Goal: Task Accomplishment & Management: Use online tool/utility

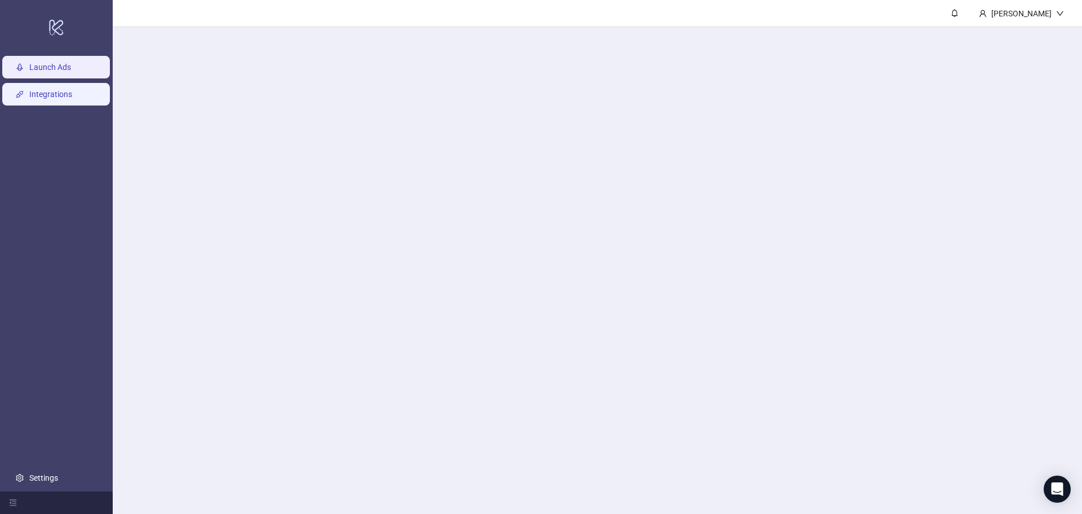
click at [61, 91] on link "Integrations" at bounding box center [50, 94] width 43 height 9
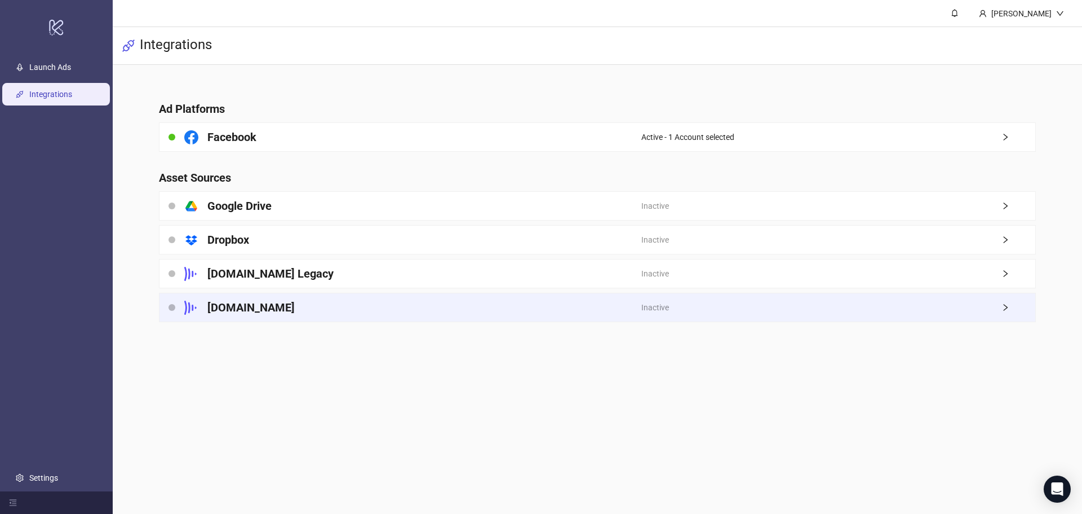
click at [436, 298] on div "[DOMAIN_NAME]" at bounding box center [401, 307] width 482 height 28
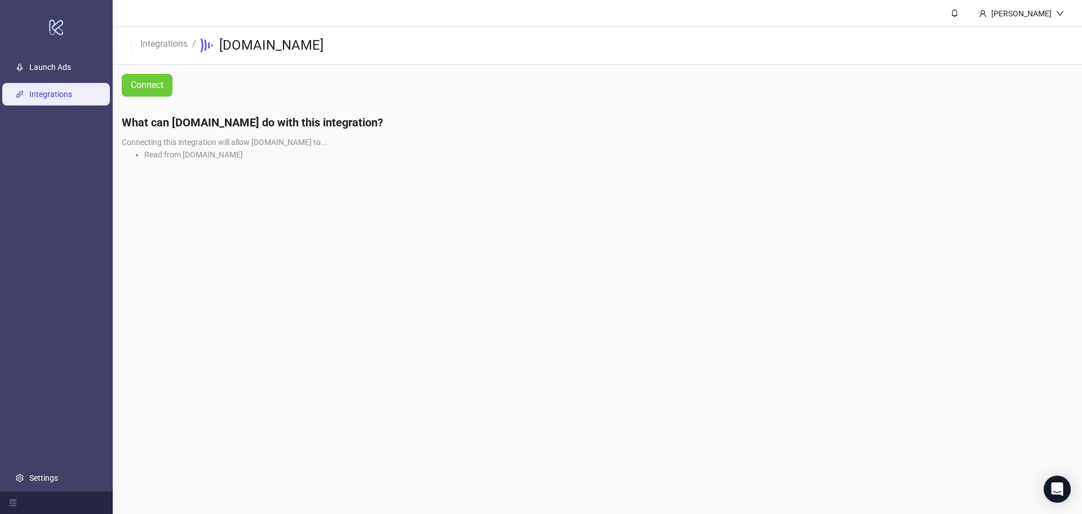
click at [128, 86] on button "Connect" at bounding box center [147, 85] width 51 height 23
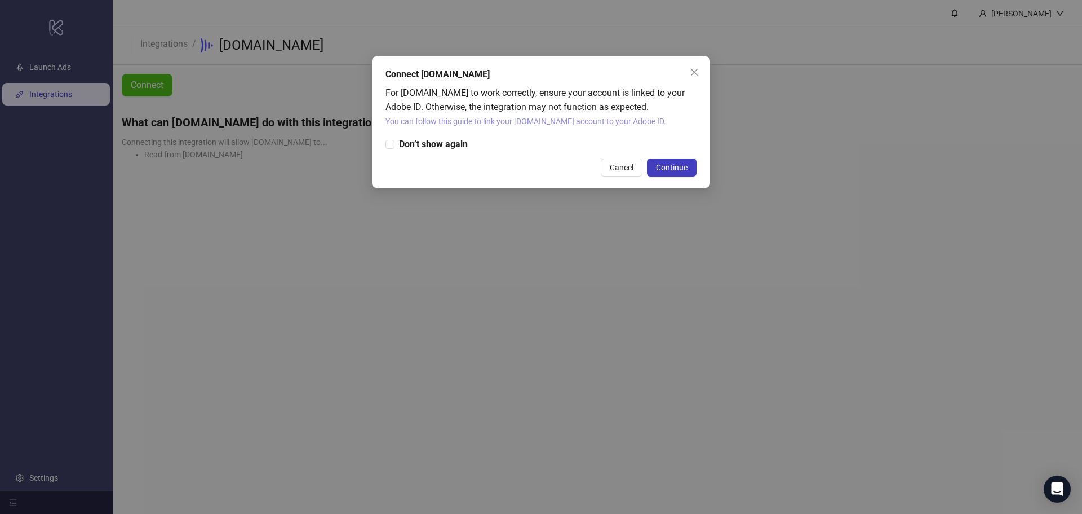
click at [567, 117] on link "You can follow this guide to link your [DOMAIN_NAME] account to your Adobe ID." at bounding box center [526, 121] width 281 height 9
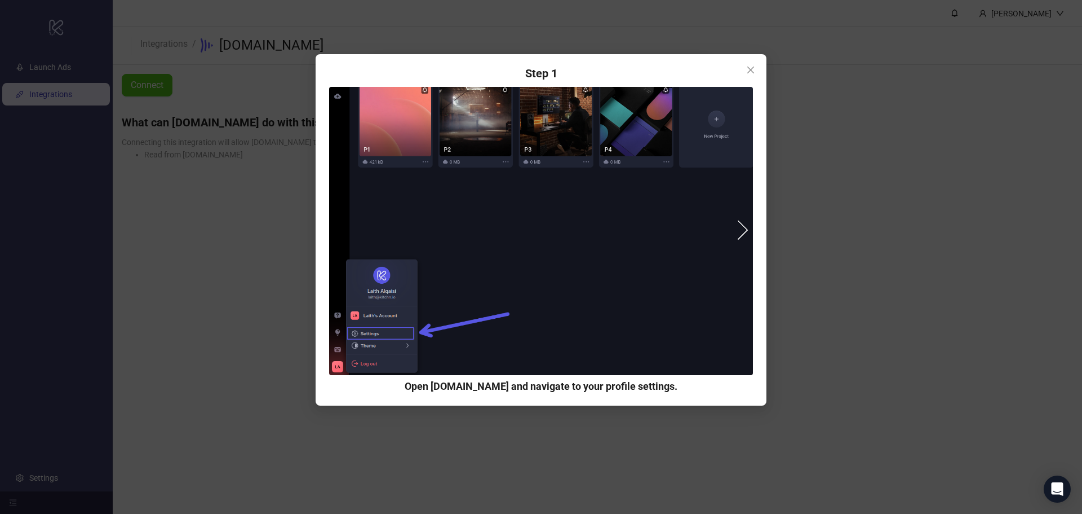
click at [742, 228] on button "next" at bounding box center [738, 229] width 20 height 20
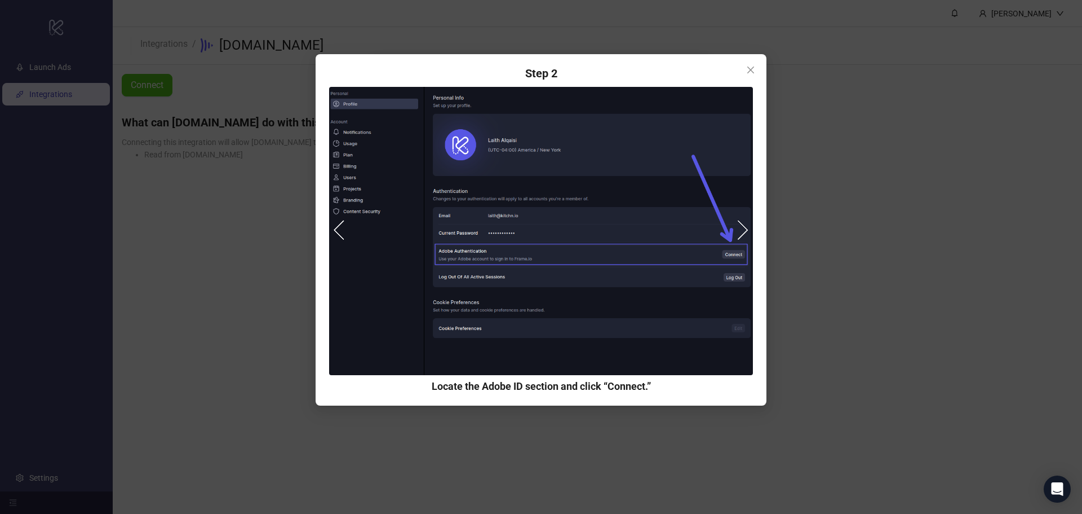
click at [745, 225] on button "next" at bounding box center [738, 229] width 20 height 20
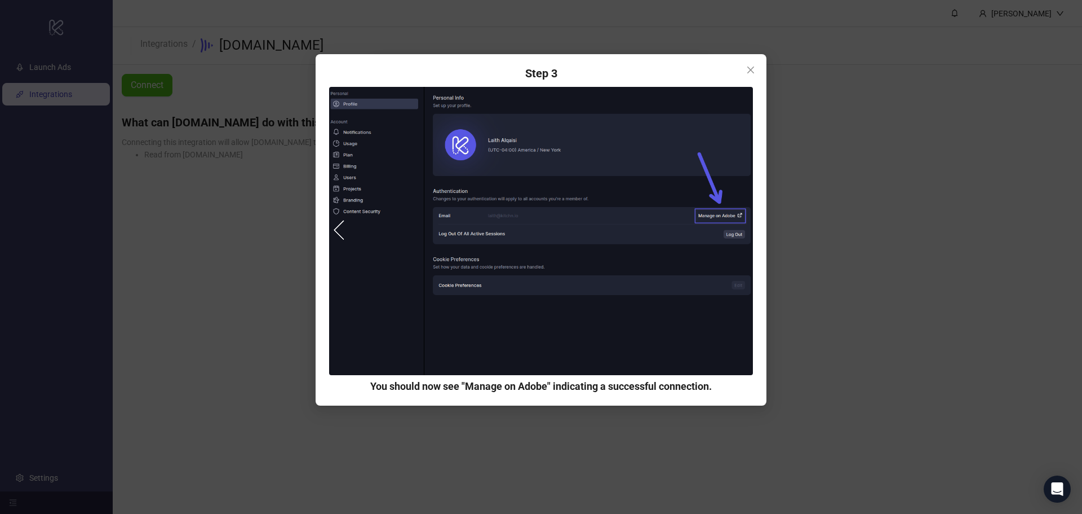
click at [351, 226] on button "prev" at bounding box center [344, 229] width 20 height 20
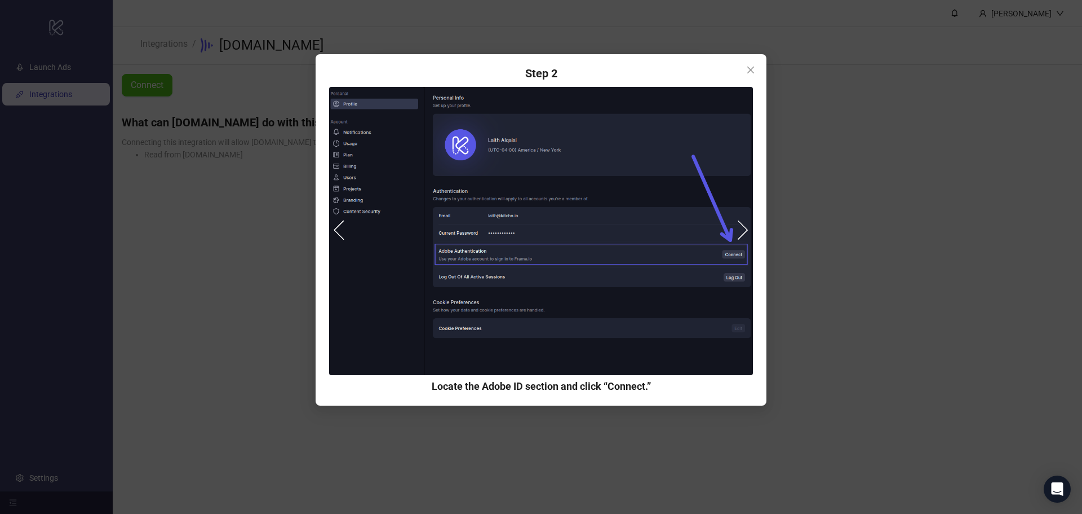
click at [351, 226] on button "prev" at bounding box center [344, 229] width 20 height 20
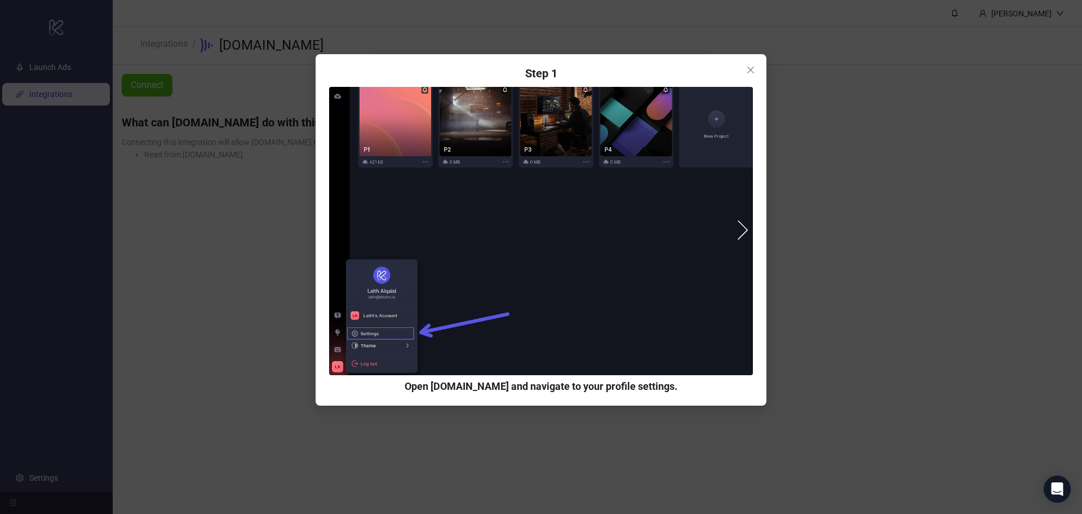
click at [740, 222] on button "next" at bounding box center [738, 229] width 20 height 20
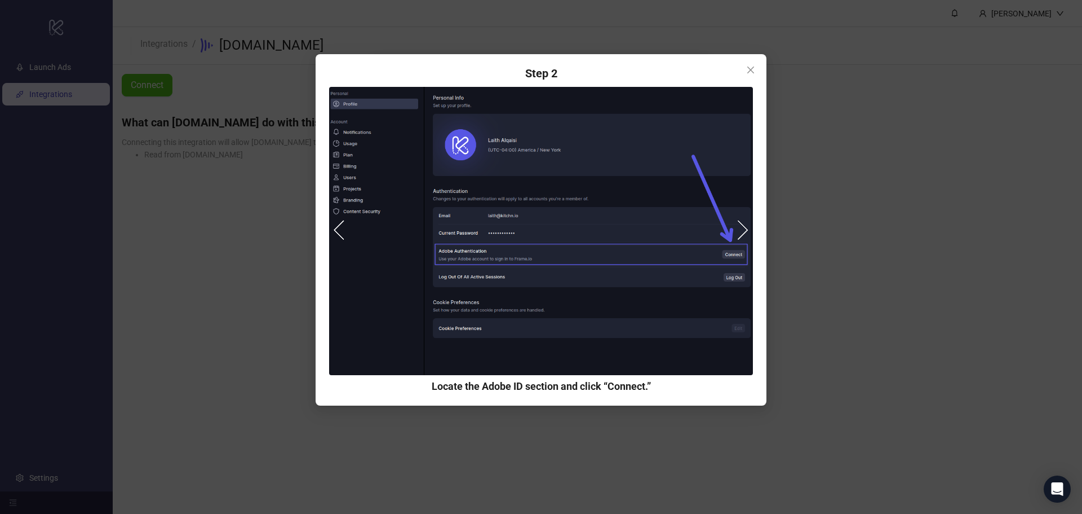
drag, startPoint x: 820, startPoint y: 240, endPoint x: 676, endPoint y: 135, distance: 178.4
click at [820, 240] on div "Step 1 Open [DOMAIN_NAME] and navigate to your profile settings. Step 2 Locate …" at bounding box center [541, 257] width 1082 height 514
